Goal: Task Accomplishment & Management: Manage account settings

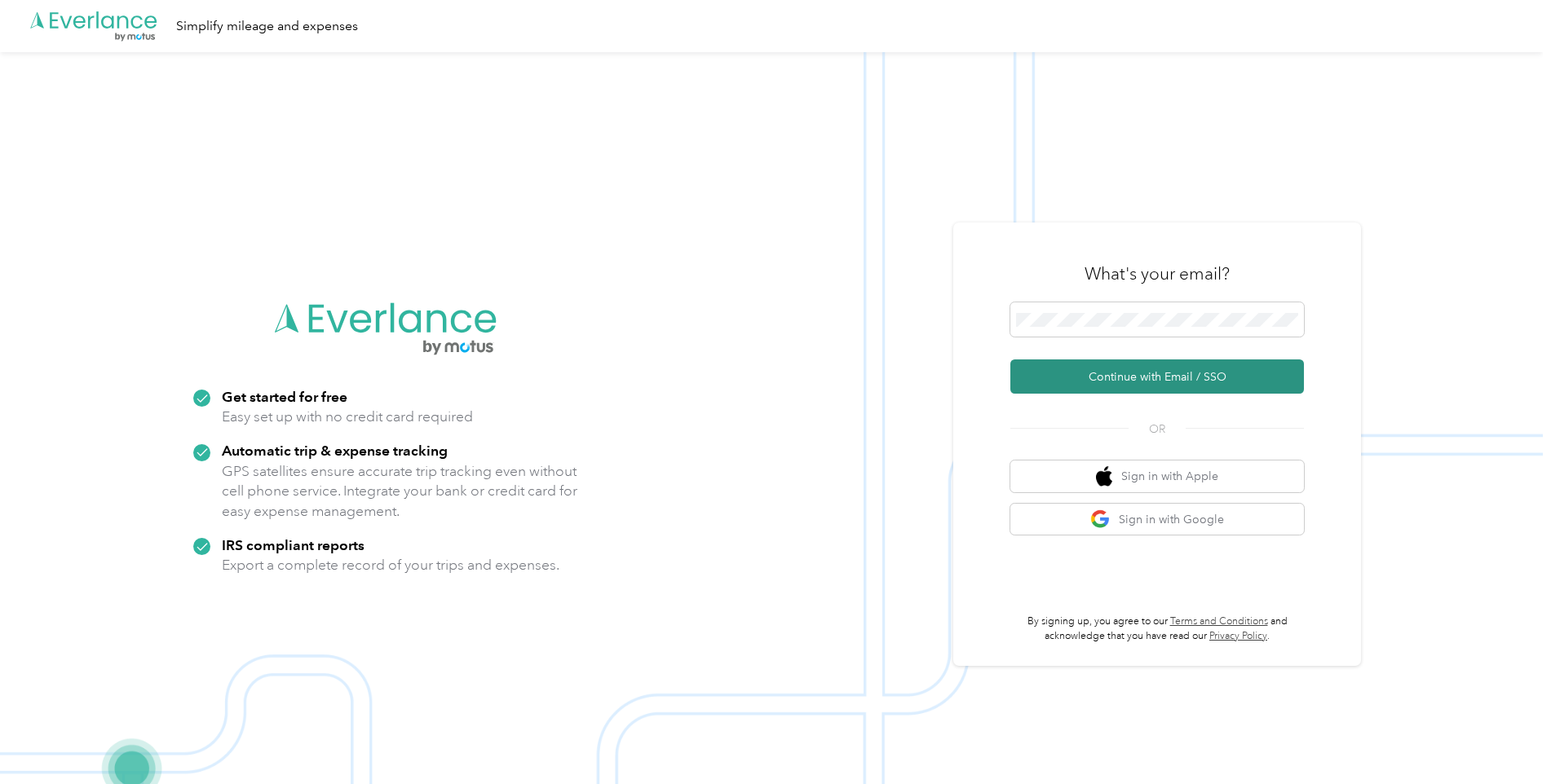
click at [1087, 377] on button "Continue with Email / SSO" at bounding box center [1157, 377] width 293 height 35
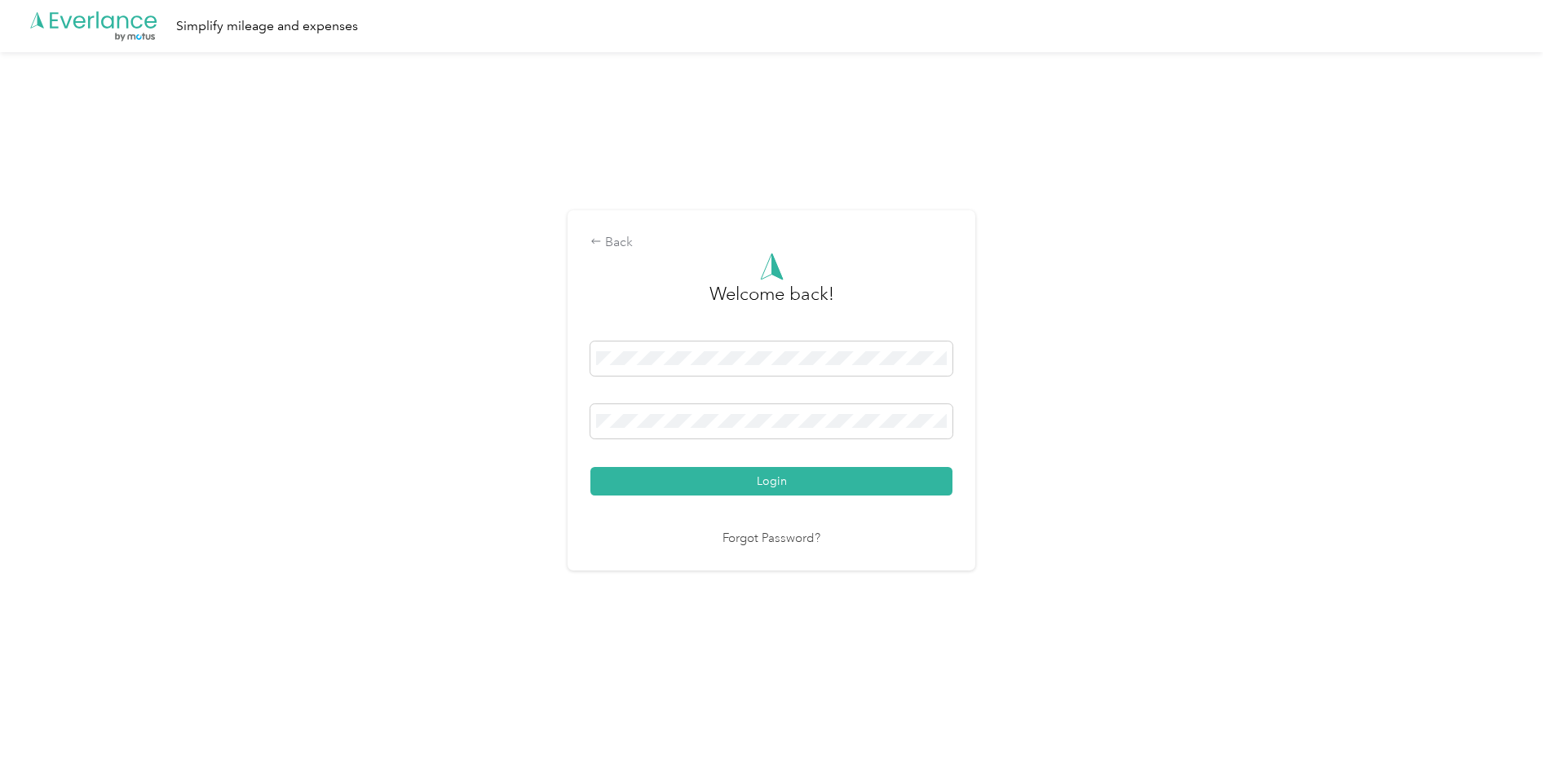
click at [591, 468] on button "Login" at bounding box center [772, 482] width 362 height 29
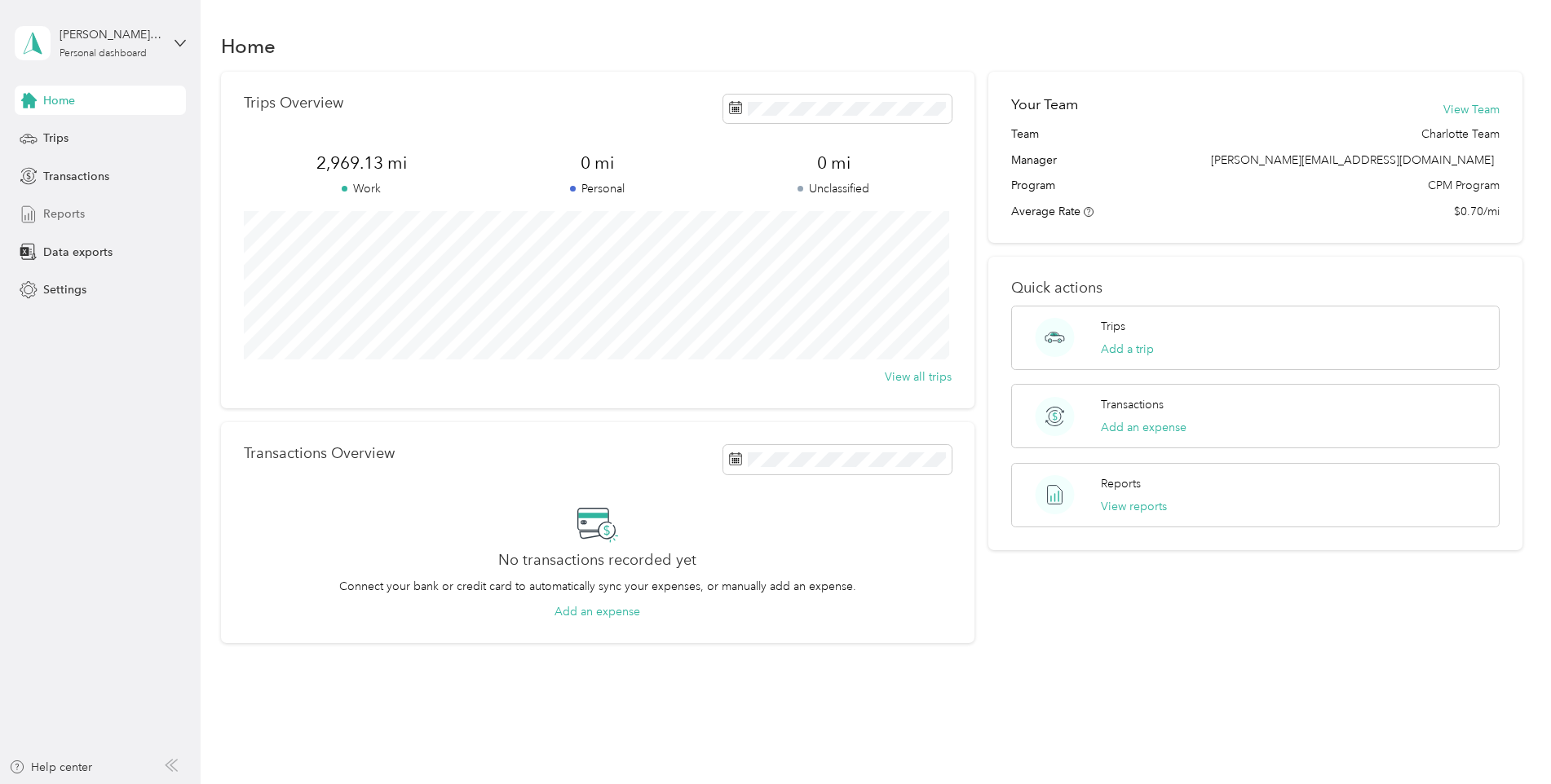
click at [113, 210] on div "Reports" at bounding box center [100, 215] width 171 height 30
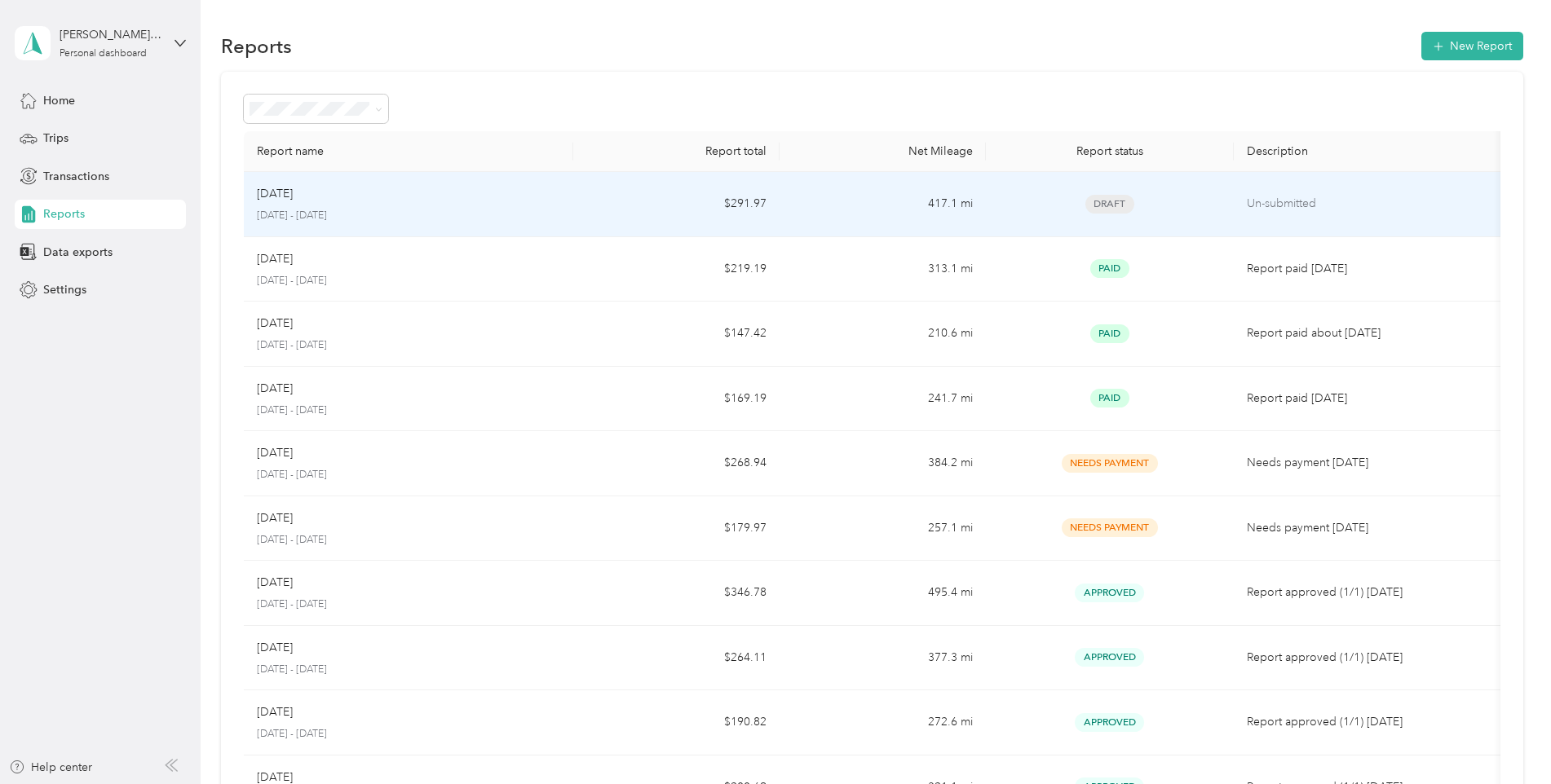
click at [463, 214] on p "[DATE] - [DATE]" at bounding box center [409, 215] width 304 height 14
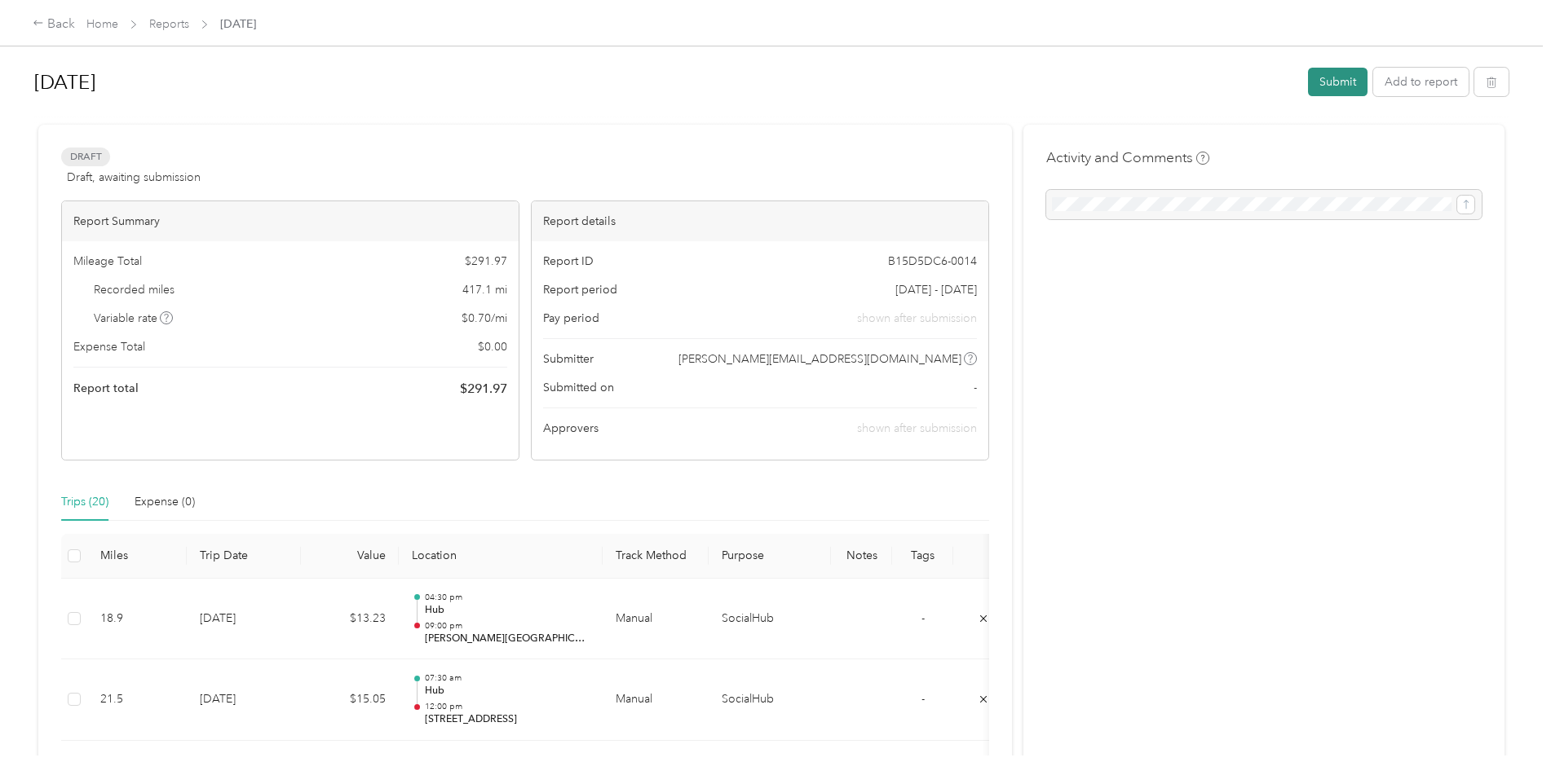
click at [1325, 83] on button "Submit" at bounding box center [1337, 82] width 60 height 29
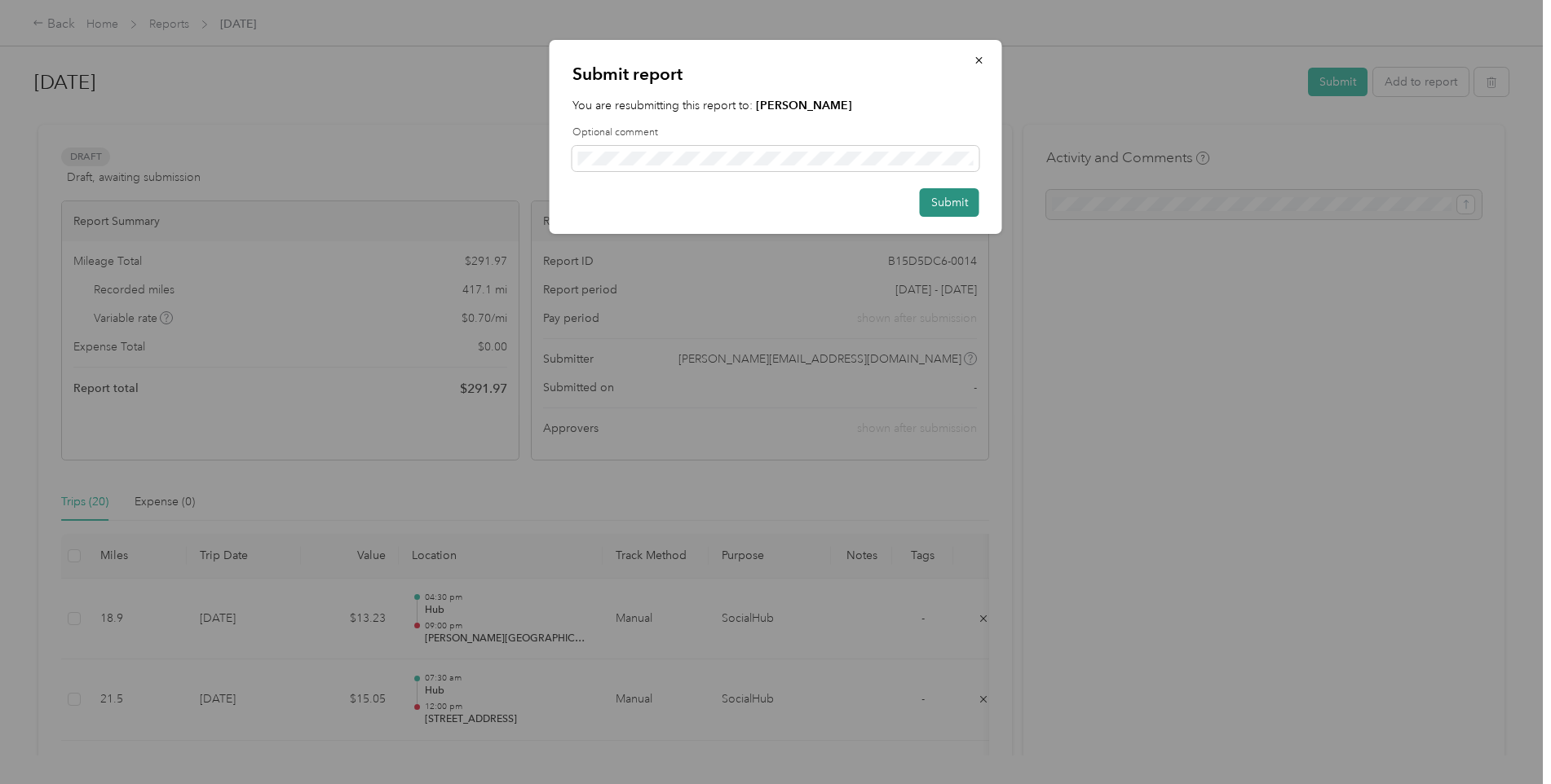
click at [946, 202] on button "Submit" at bounding box center [950, 203] width 60 height 29
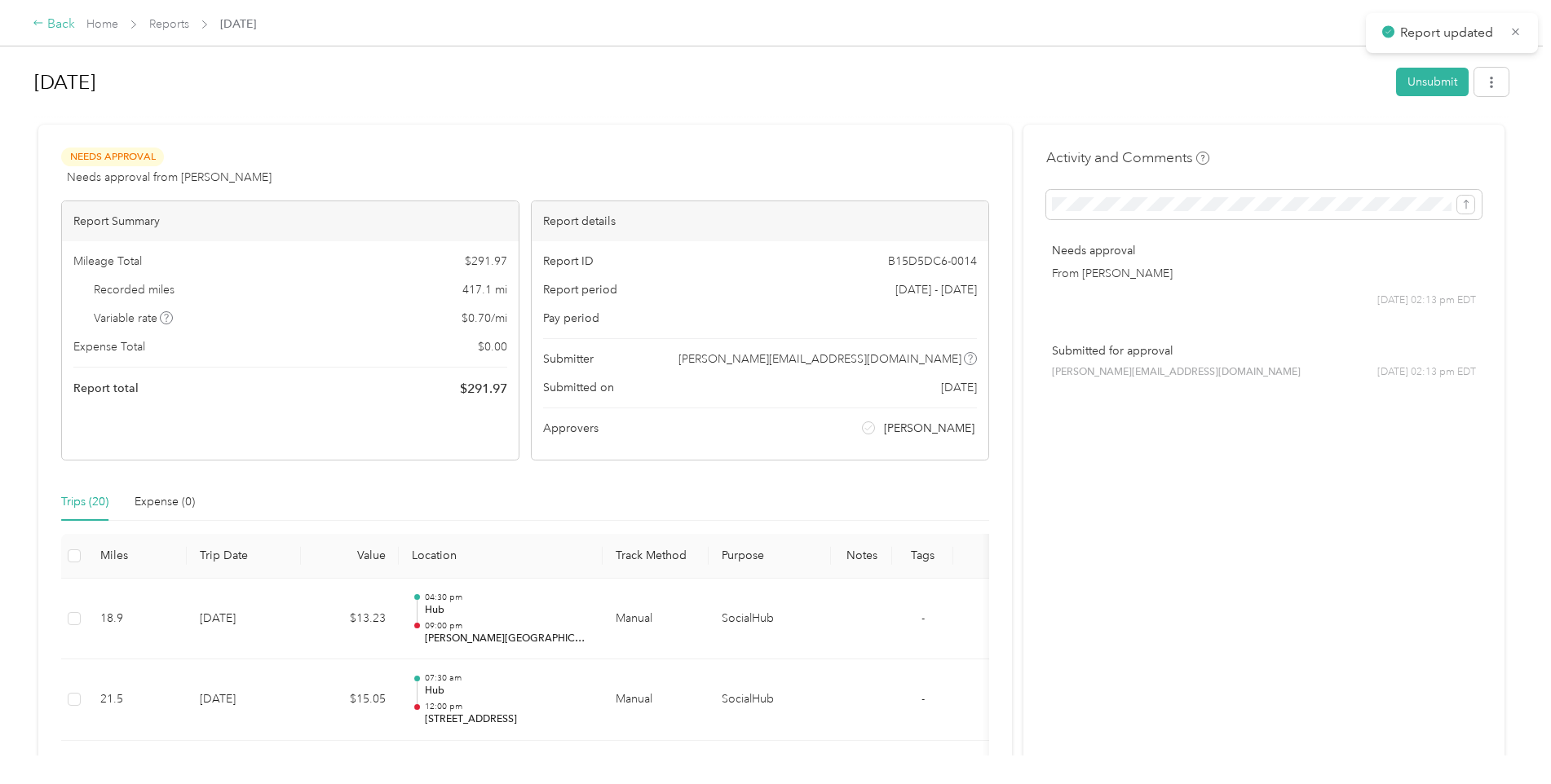
click at [45, 28] on div "Back" at bounding box center [54, 24] width 42 height 19
